Goal: Browse casually: Explore the website without a specific task or goal

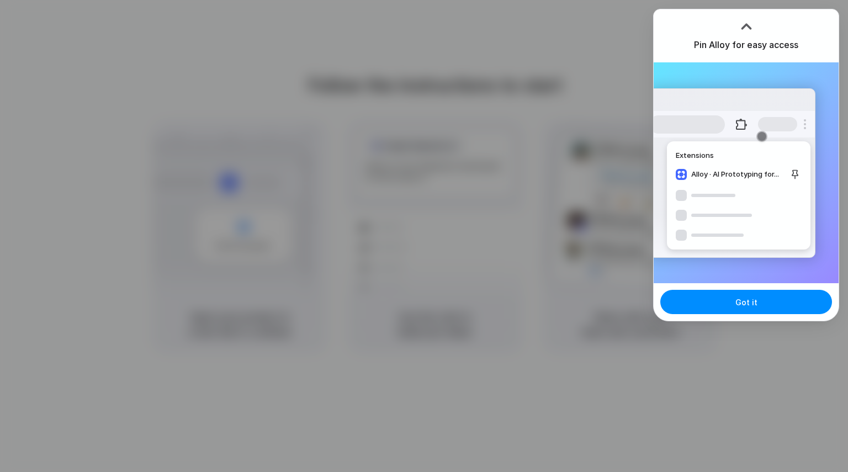
click at [340, 305] on div at bounding box center [424, 236] width 848 height 472
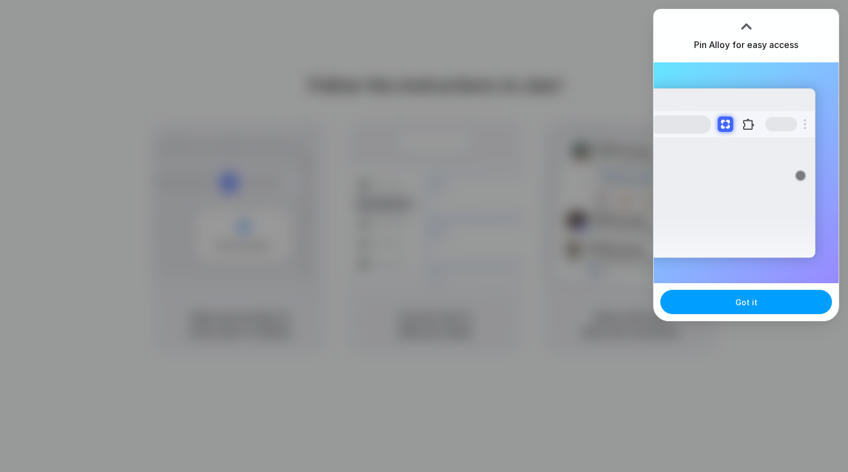
click at [763, 303] on button "Got it" at bounding box center [746, 302] width 172 height 24
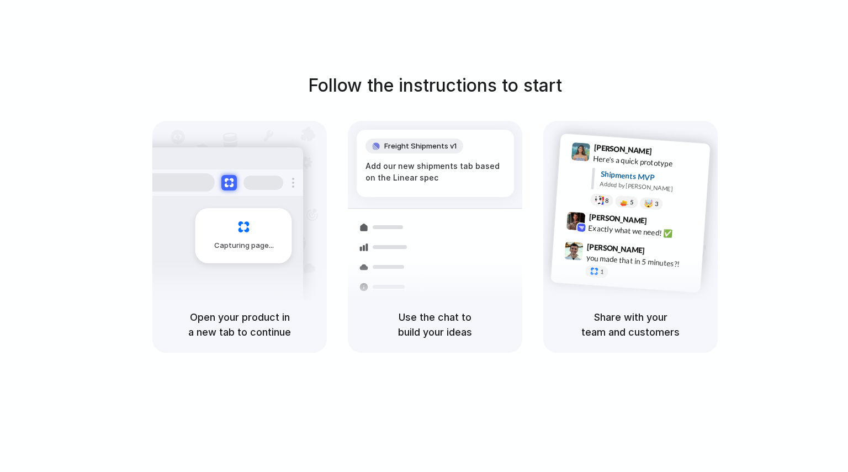
click at [669, 191] on div "Added by [PERSON_NAME]" at bounding box center [651, 187] width 102 height 16
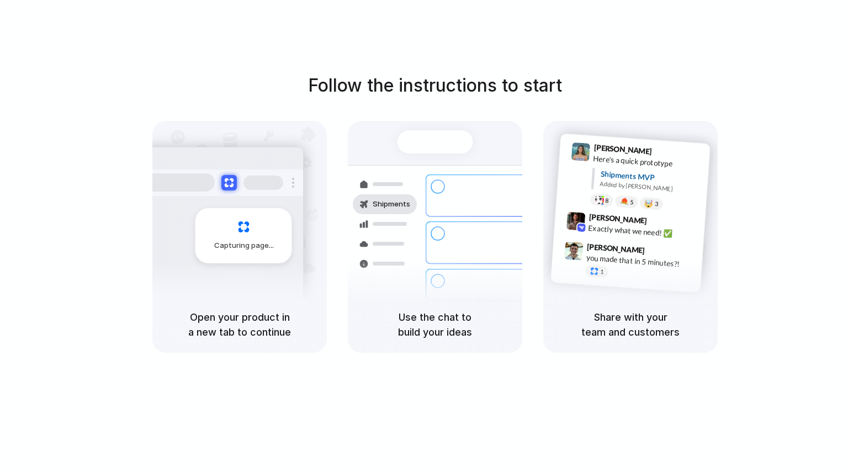
click at [424, 236] on div at bounding box center [424, 236] width 0 height 0
